Goal: Information Seeking & Learning: Learn about a topic

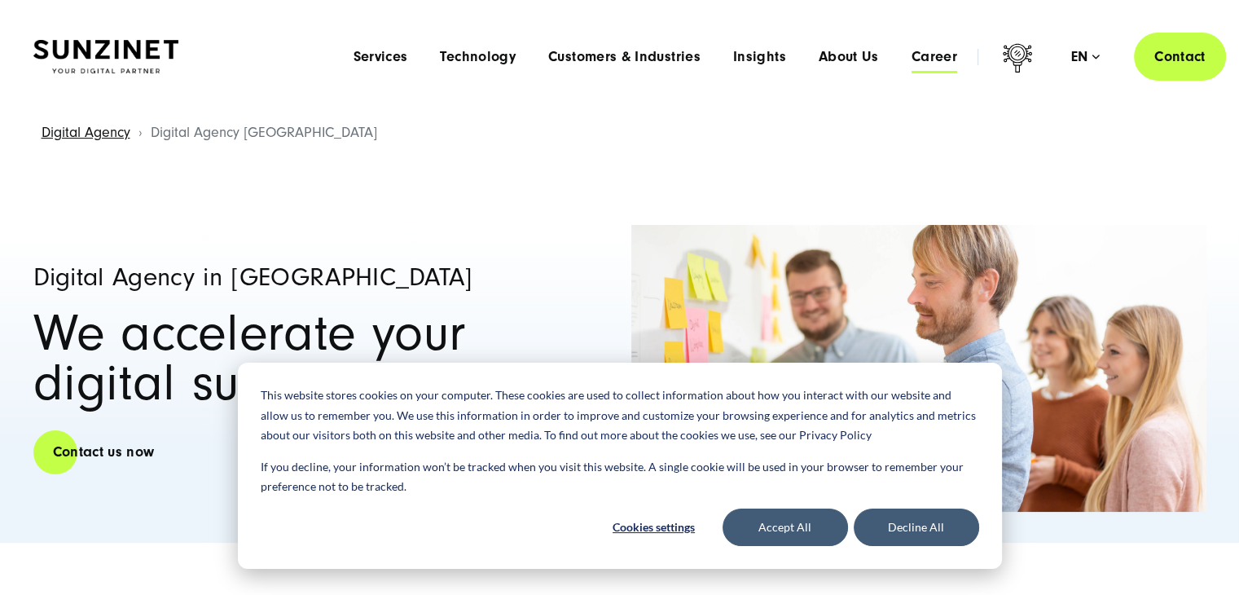
click at [931, 63] on span "Career" at bounding box center [935, 57] width 46 height 16
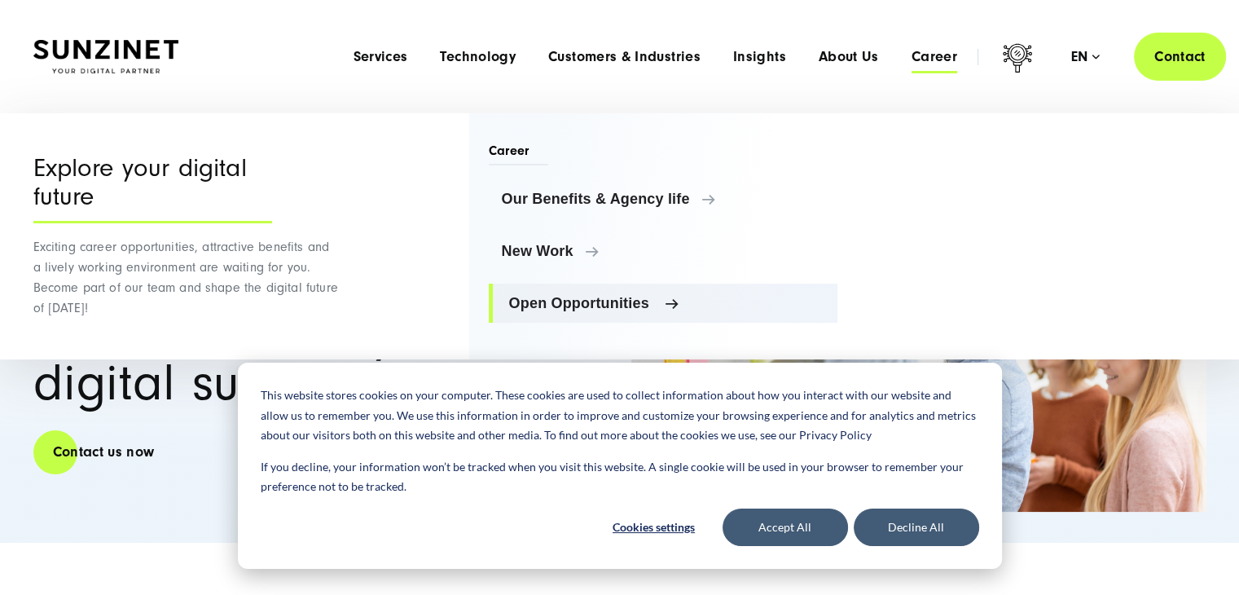
click at [598, 301] on span "Open Opportunities" at bounding box center [667, 303] width 316 height 16
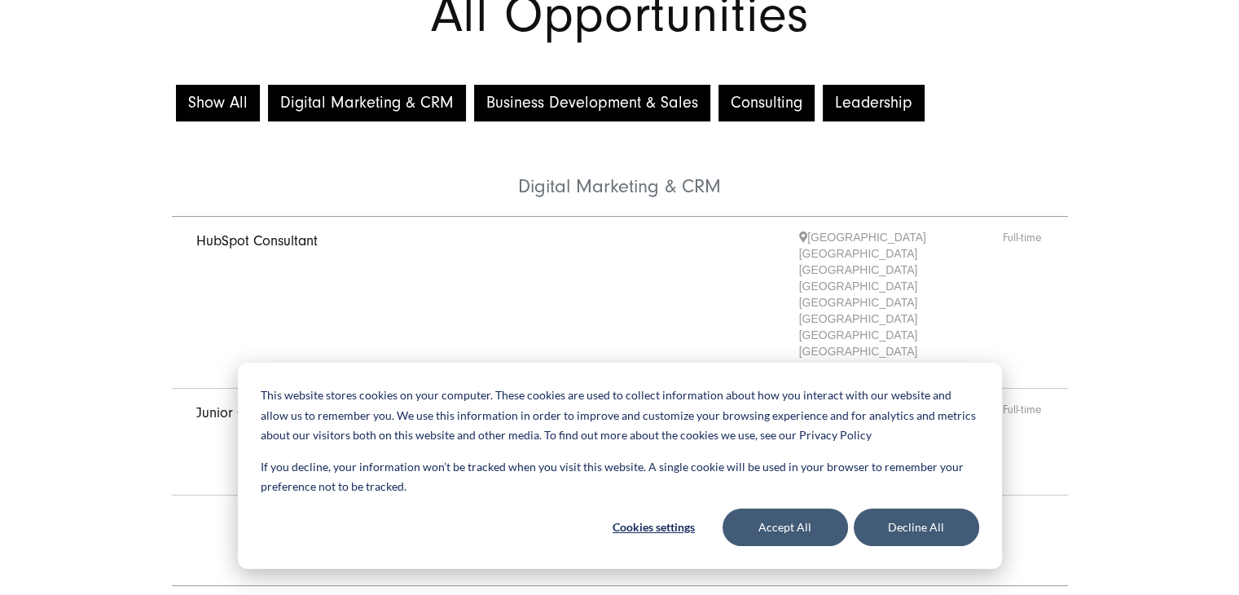
scroll to position [166, 0]
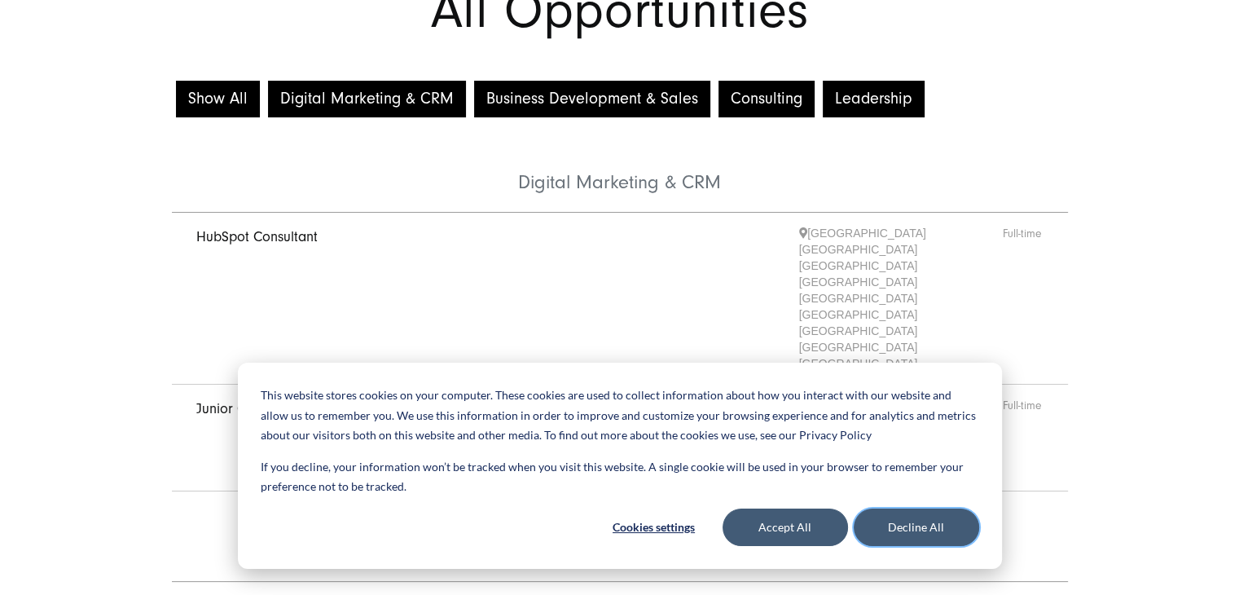
click at [913, 535] on button "Decline All" at bounding box center [916, 526] width 125 height 37
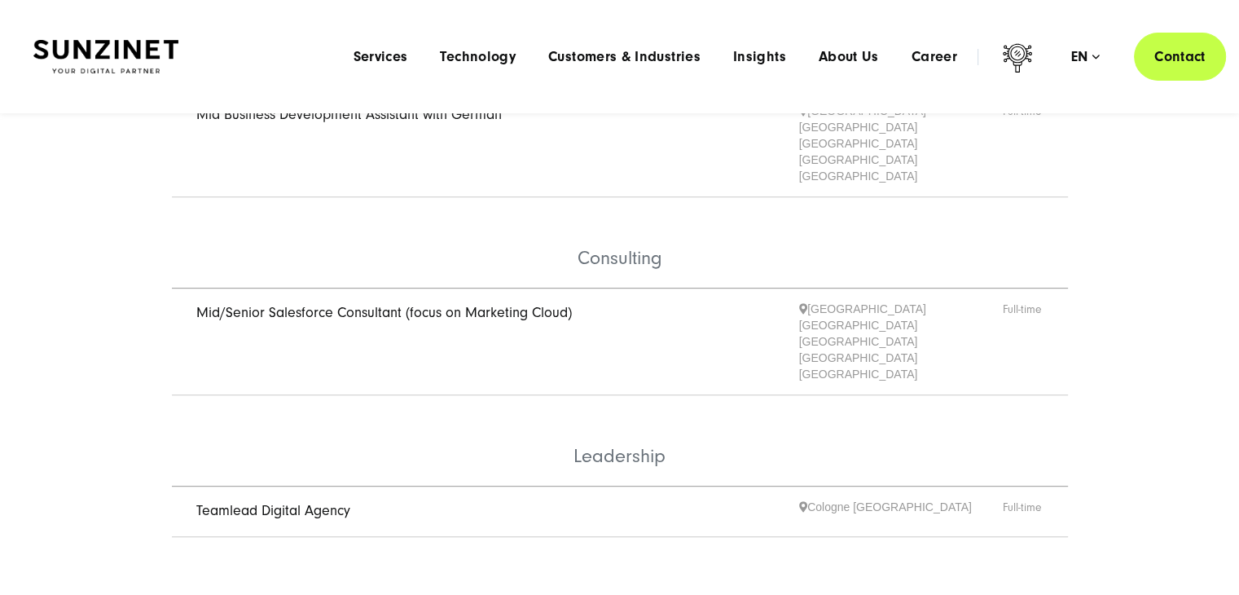
scroll to position [609, 0]
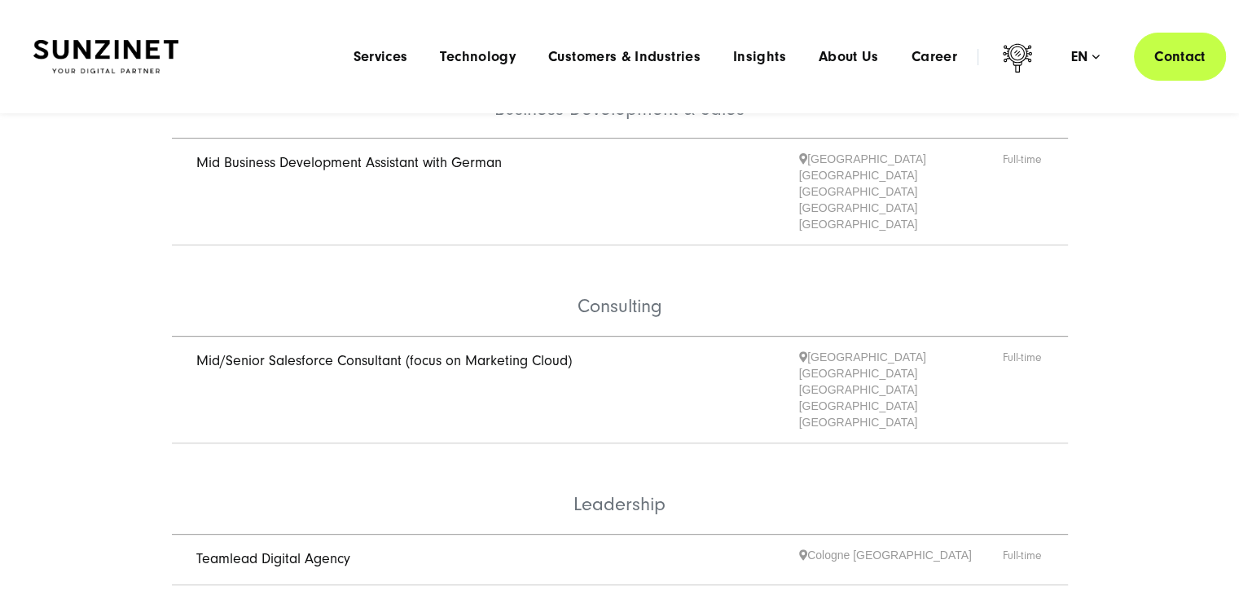
click at [247, 550] on link "Teamlead Digital Agency" at bounding box center [273, 558] width 154 height 17
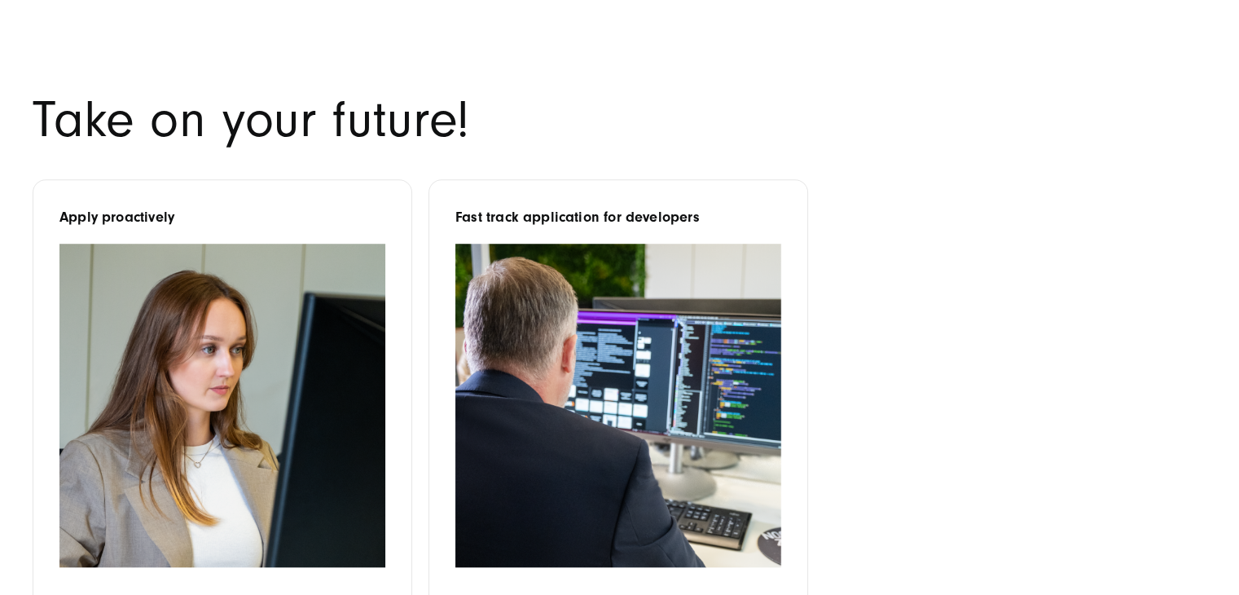
scroll to position [1219, 0]
